Goal: Information Seeking & Learning: Learn about a topic

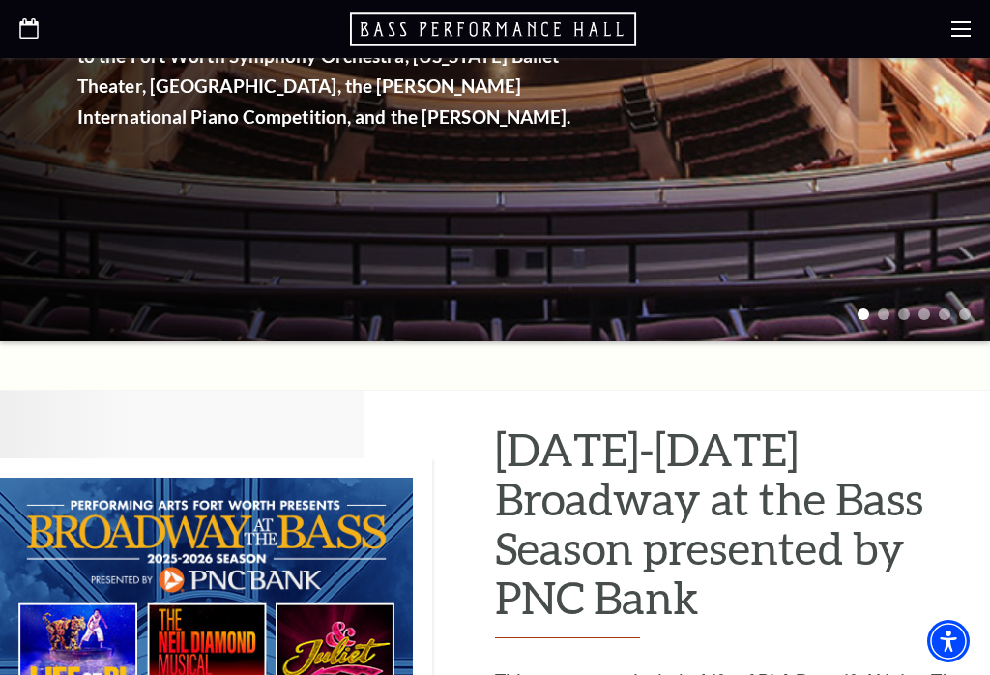
scroll to position [588, 0]
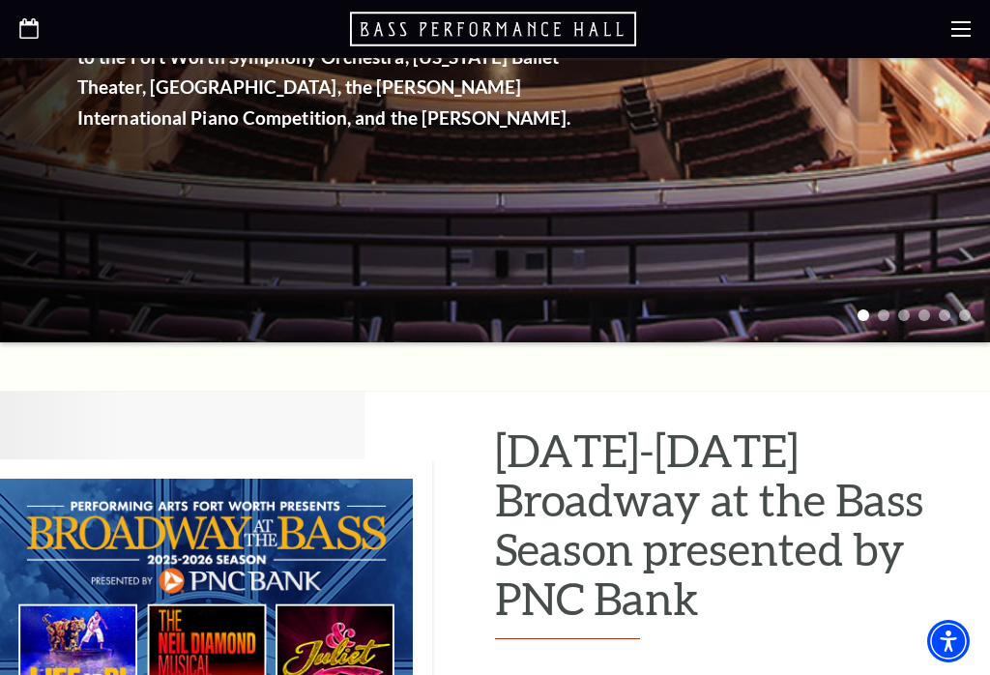
click at [29, 31] on icon "Open this option" at bounding box center [28, 28] width 19 height 20
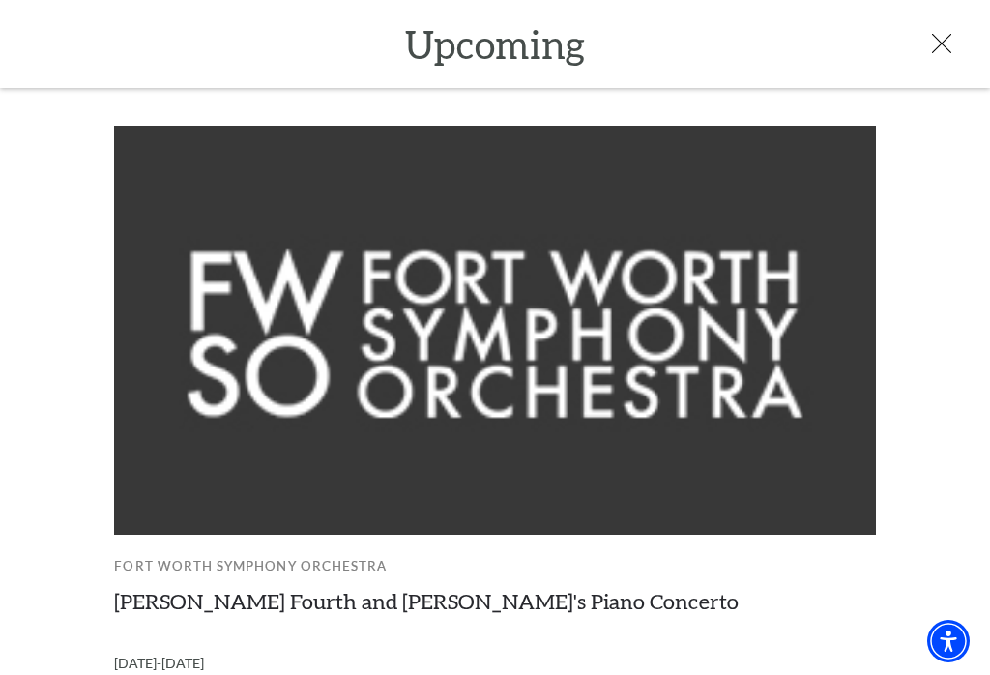
click at [948, 41] on icon at bounding box center [941, 43] width 19 height 19
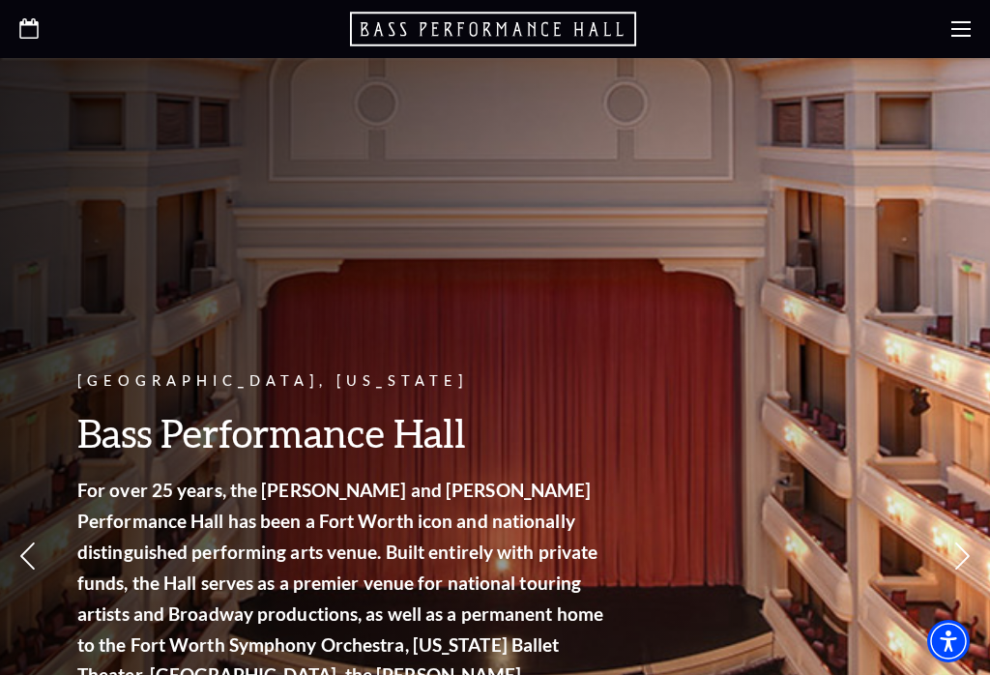
click at [963, 32] on icon at bounding box center [960, 28] width 19 height 19
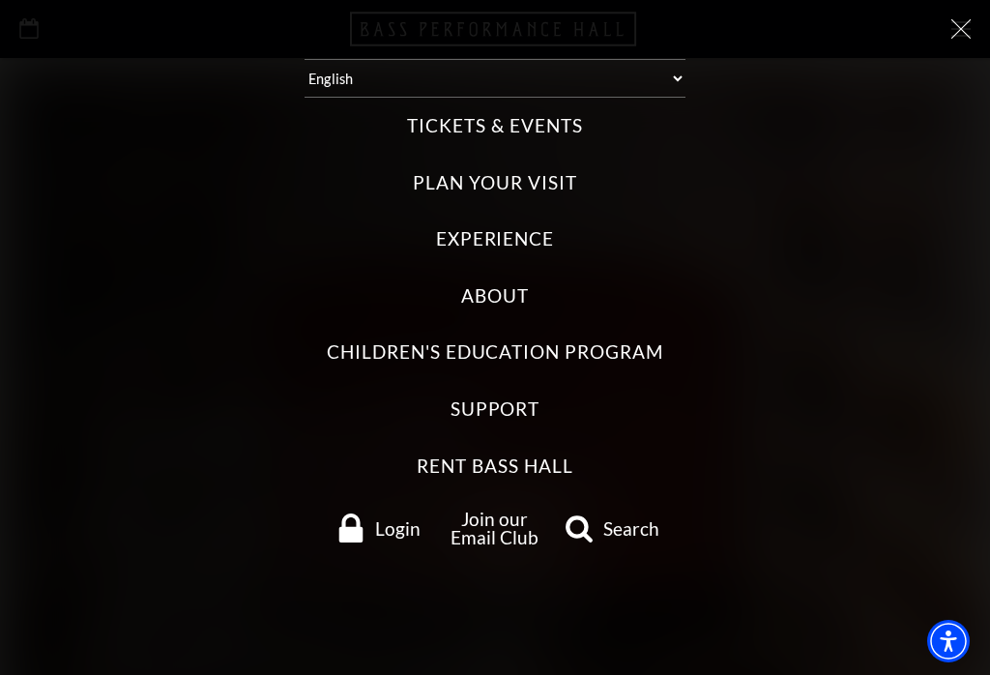
click at [540, 133] on label "Tickets & Events" at bounding box center [494, 126] width 175 height 26
click at [0, 0] on Events "Tickets & Events" at bounding box center [0, 0] width 0 height 0
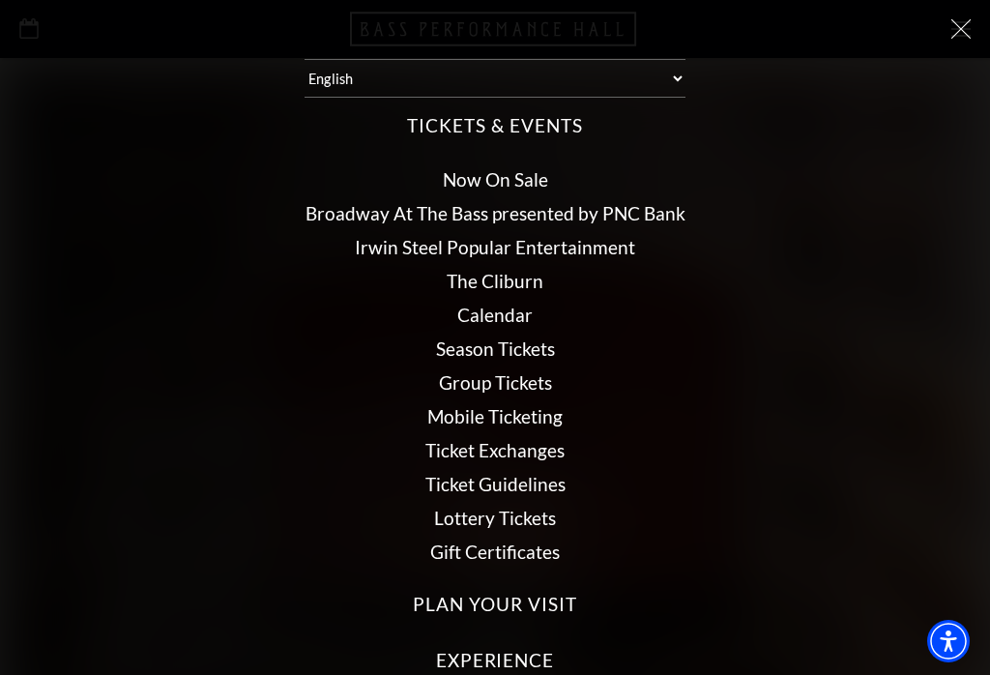
click at [662, 202] on link "Broadway At The Bass presented by PNC Bank" at bounding box center [495, 213] width 380 height 22
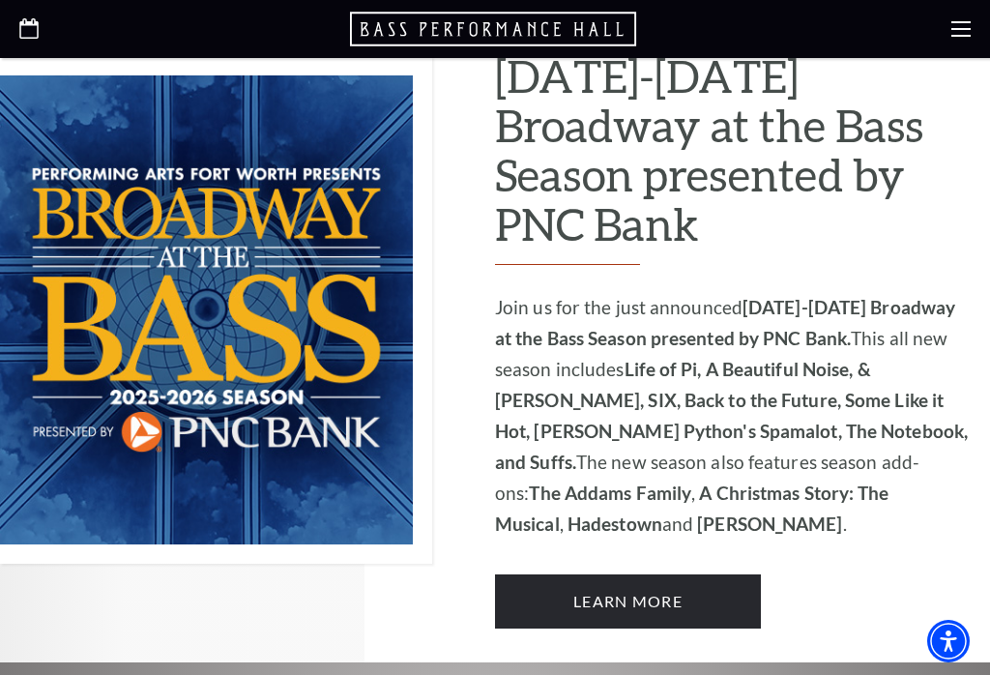
scroll to position [1109, 0]
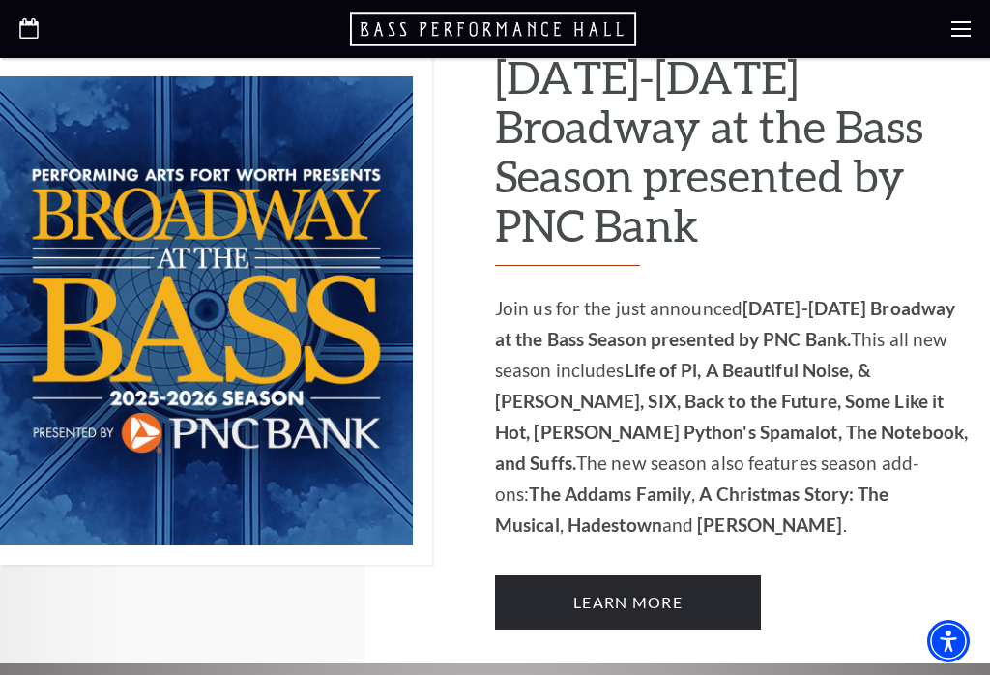
click at [662, 575] on link "Learn More" at bounding box center [628, 602] width 266 height 54
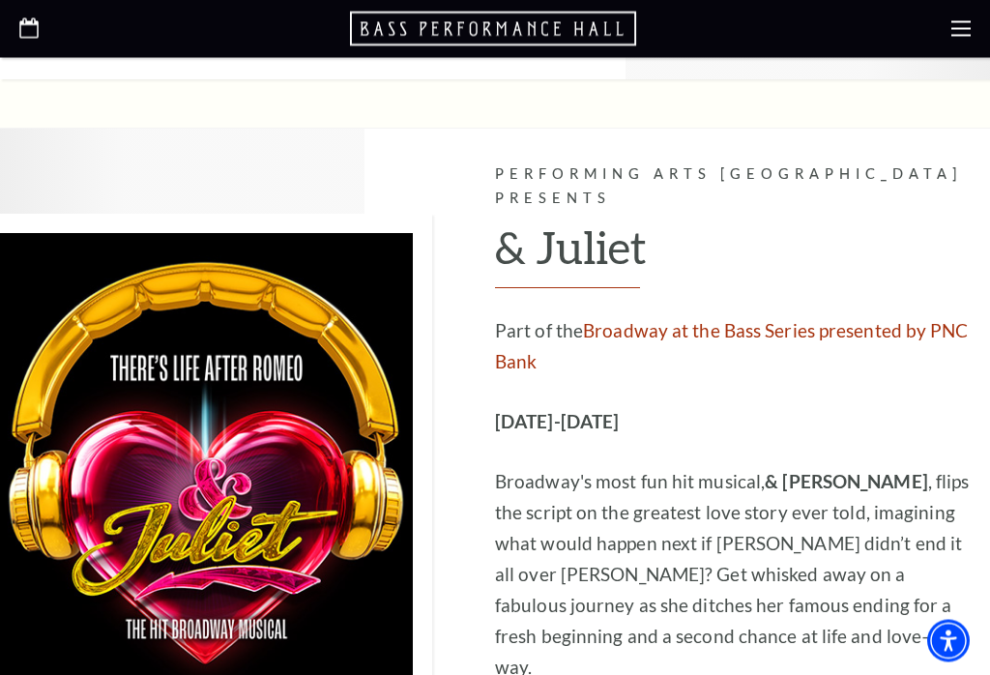
scroll to position [4835, 0]
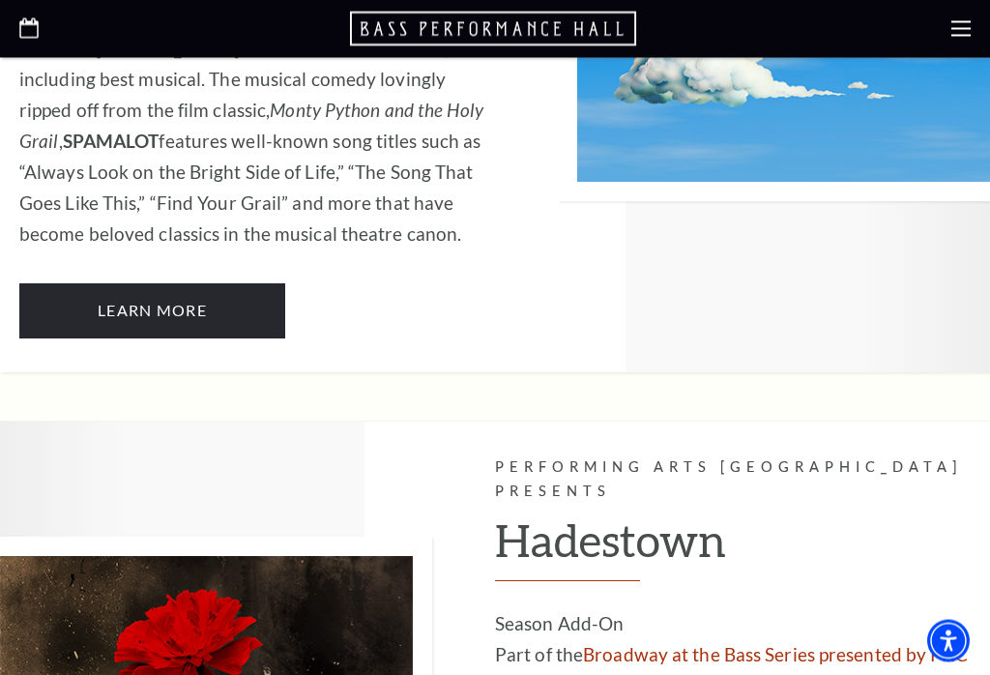
scroll to position [9644, 0]
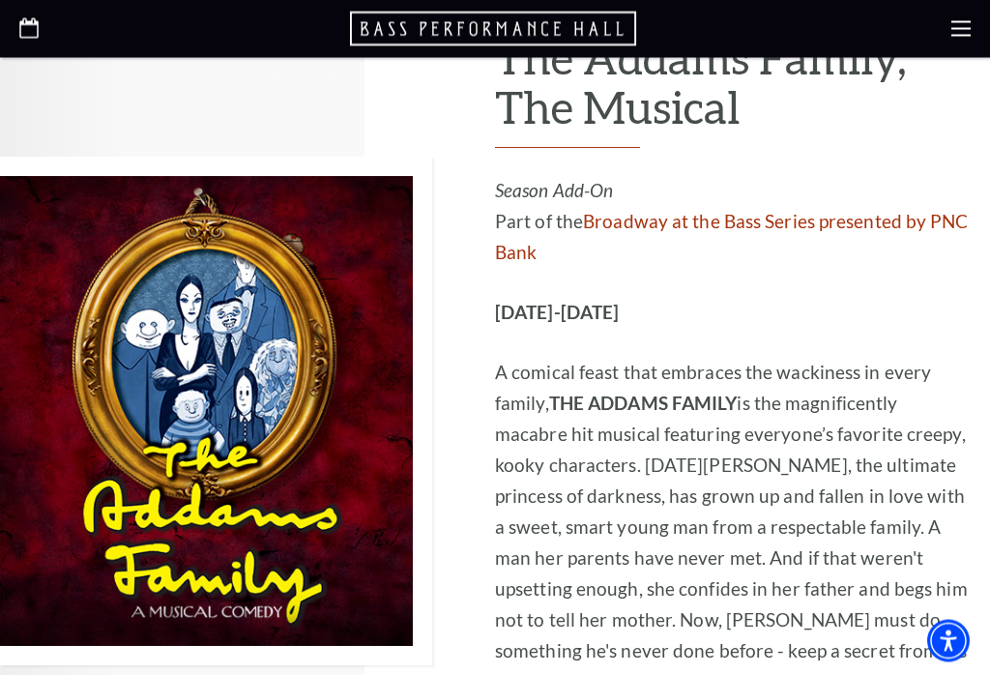
scroll to position [3268, 0]
